Goal: Task Accomplishment & Management: Manage account settings

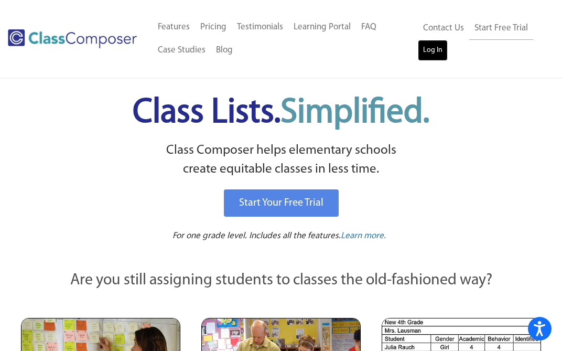
click at [431, 50] on link "Log In" at bounding box center [433, 50] width 30 height 21
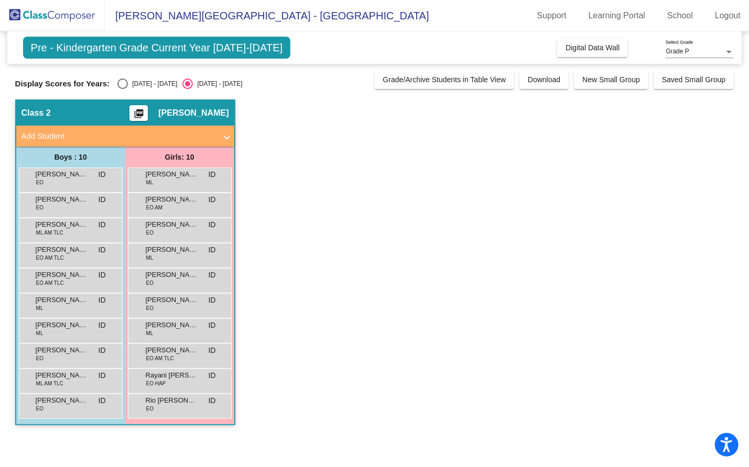
click at [356, 213] on app-classroom "Class 2 picture_as_pdf Ilene DeLuna Add Student First Name Last Name Student Id…" at bounding box center [374, 268] width 719 height 336
click at [123, 86] on div "Select an option" at bounding box center [122, 84] width 10 height 10
click at [123, 89] on input "[DATE] - [DATE]" at bounding box center [122, 89] width 1 height 1
radio input "true"
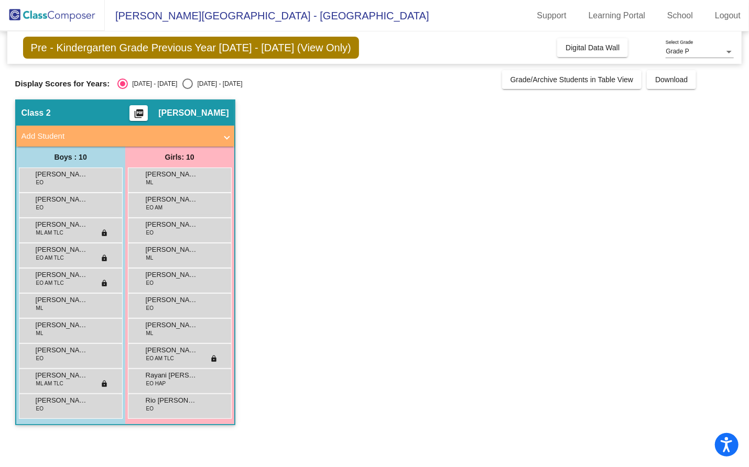
click at [182, 84] on div "Select an option" at bounding box center [187, 84] width 10 height 10
click at [187, 89] on input "[DATE] - [DATE]" at bounding box center [187, 89] width 1 height 1
radio input "true"
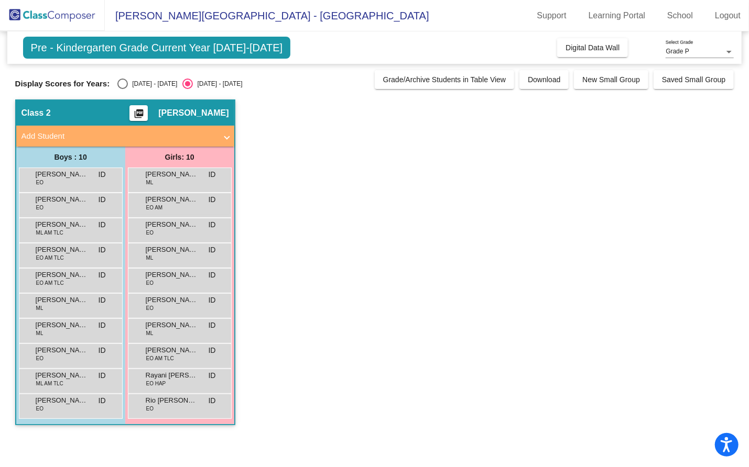
click at [362, 264] on app-classroom "Class 2 picture_as_pdf Ilene DeLuna Add Student First Name Last Name Student Id…" at bounding box center [374, 268] width 719 height 336
